Goal: Information Seeking & Learning: Learn about a topic

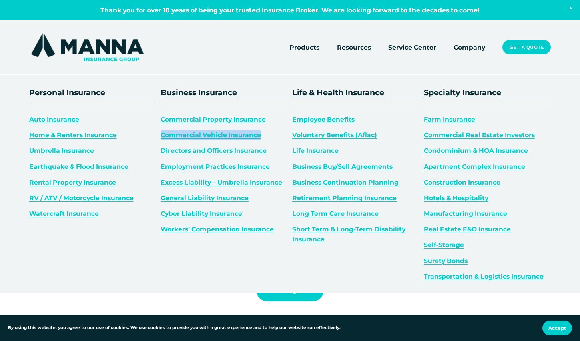
drag, startPoint x: 267, startPoint y: 136, endPoint x: 161, endPoint y: 137, distance: 106.3
click at [161, 137] on p "Commercial Vehicle Insurance" at bounding box center [224, 135] width 127 height 10
copy link "Commercial Vehicle Insurance"
click at [205, 136] on link "Commercial Vehicle Insurance" at bounding box center [211, 135] width 100 height 8
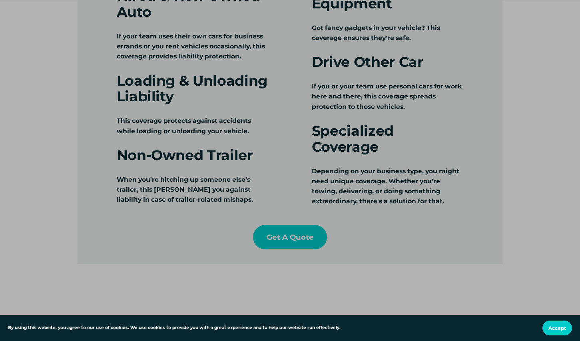
scroll to position [1224, 0]
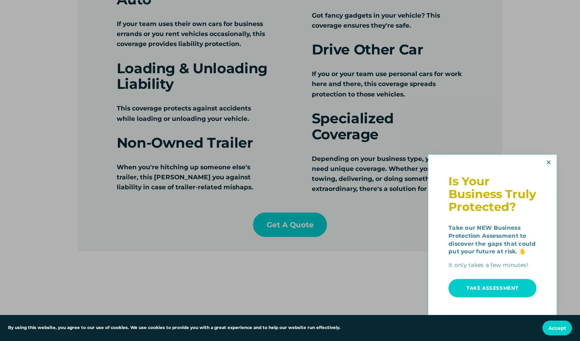
click at [546, 158] on link "Close" at bounding box center [548, 162] width 13 height 13
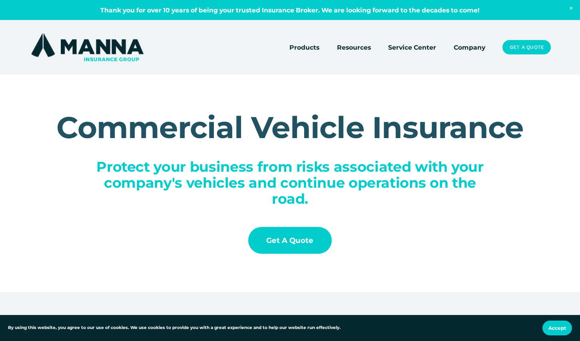
scroll to position [2, 0]
